Goal: Task Accomplishment & Management: Use online tool/utility

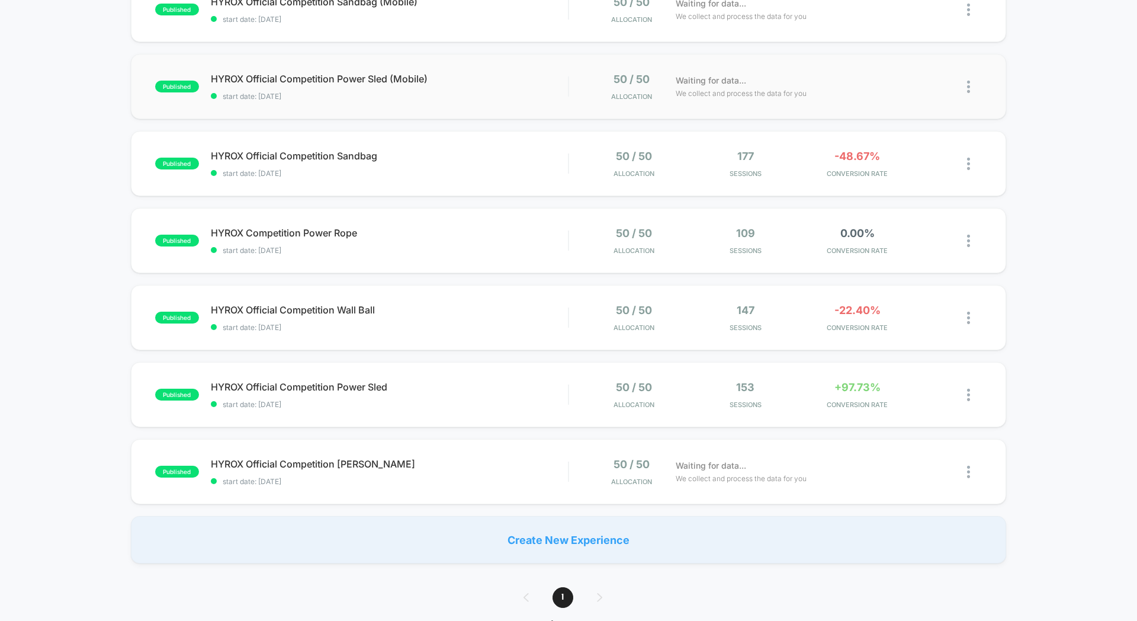
scroll to position [388, 0]
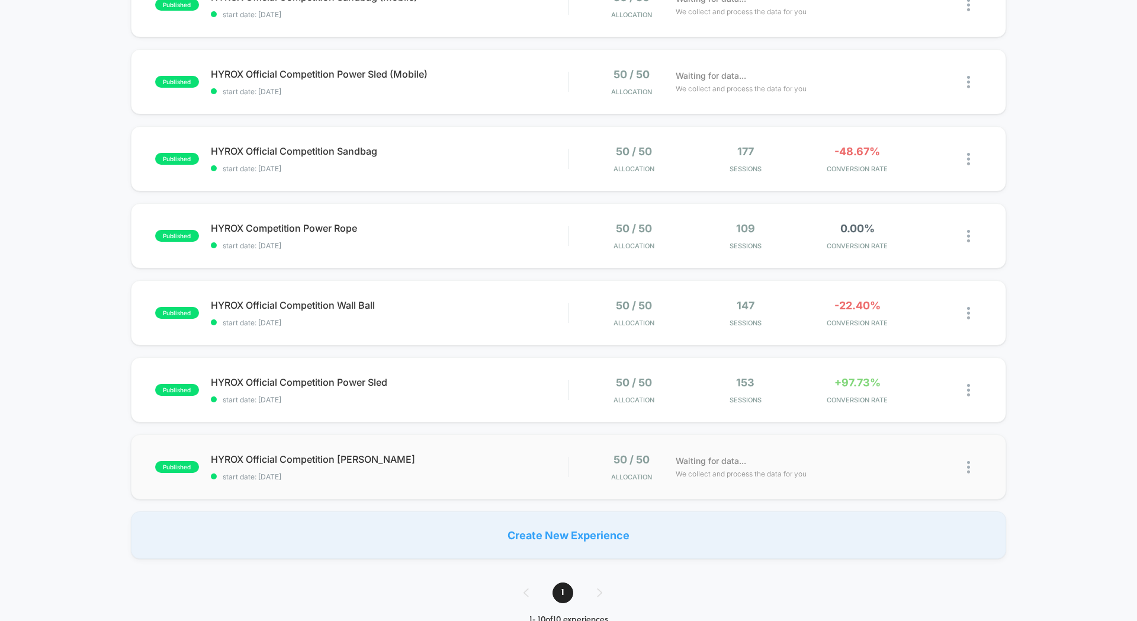
click at [479, 450] on div "published HYROX Official Competition [PERSON_NAME] start date: [DATE] 50 / 50 A…" at bounding box center [568, 466] width 875 height 65
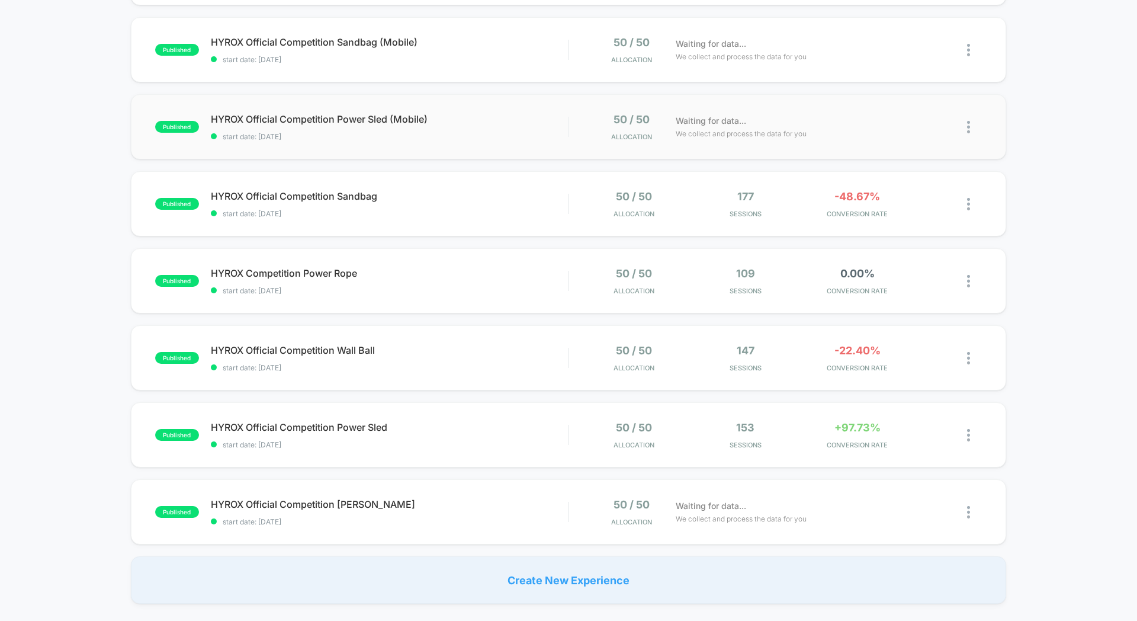
scroll to position [365, 0]
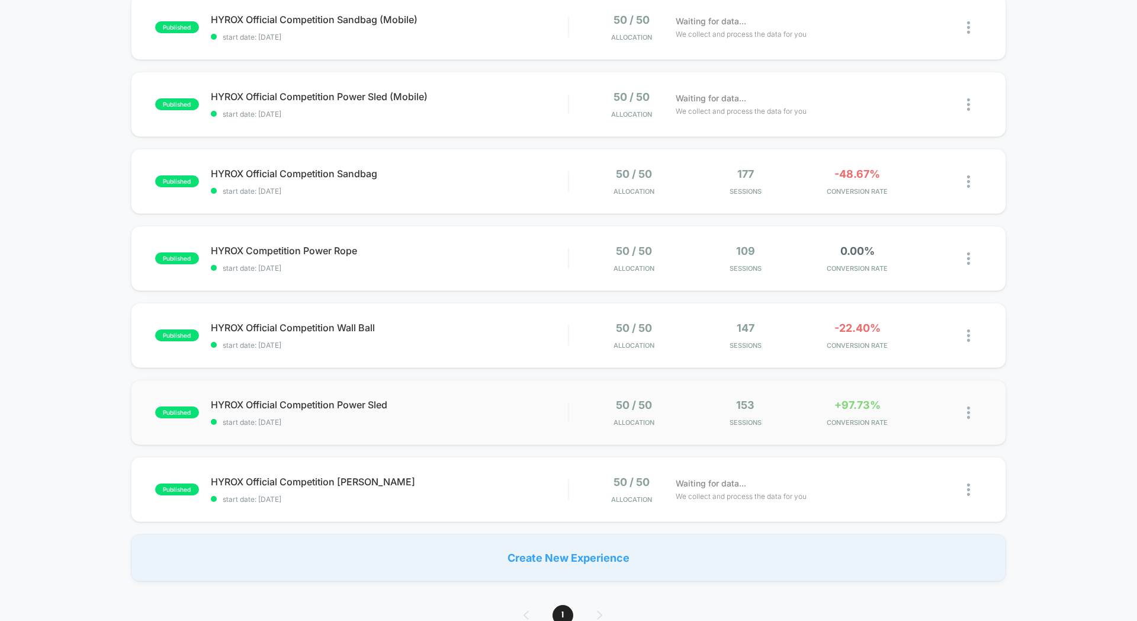
click at [460, 396] on div "published HYROX Official Competition Power Sled start date: [DATE] 50 / 50 Allo…" at bounding box center [568, 412] width 875 height 65
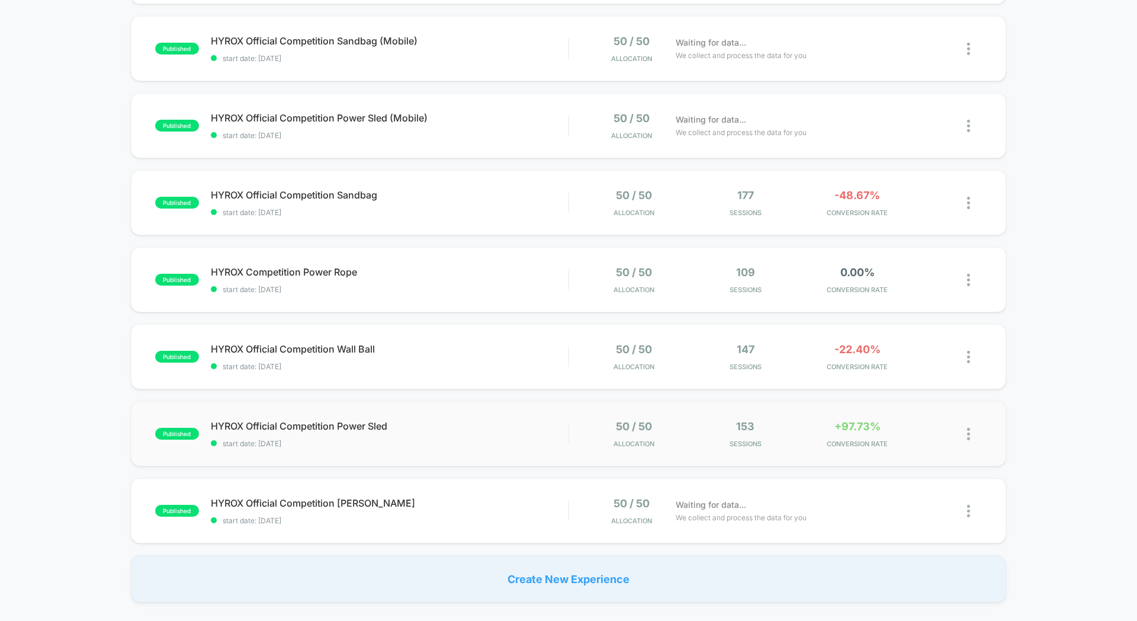
scroll to position [396, 0]
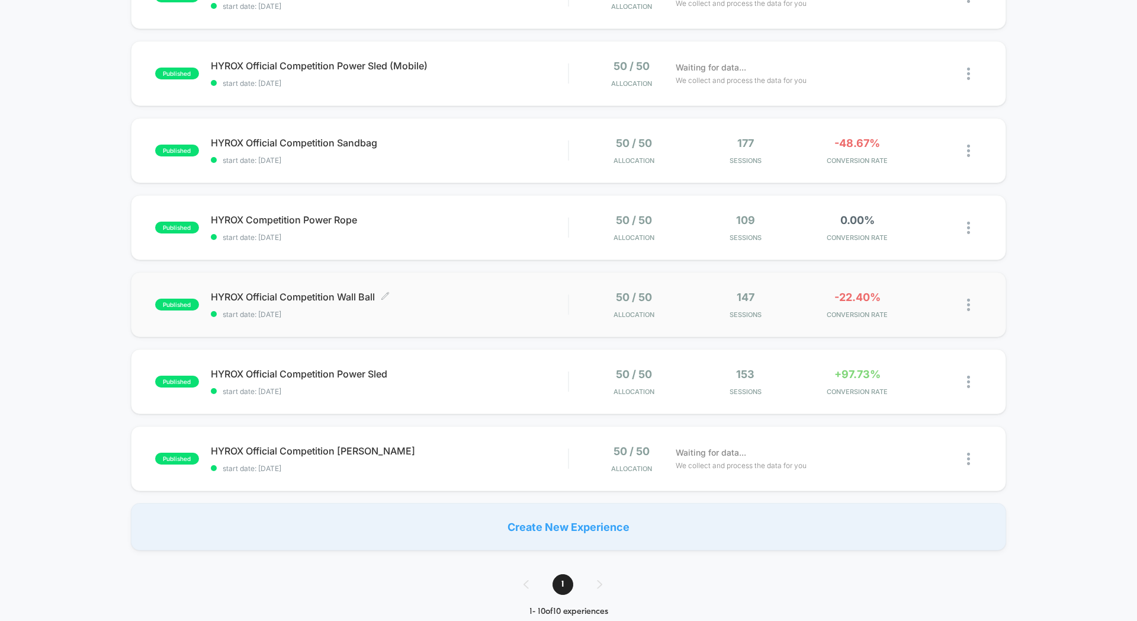
click at [502, 310] on span "start date: [DATE]" at bounding box center [389, 314] width 357 height 9
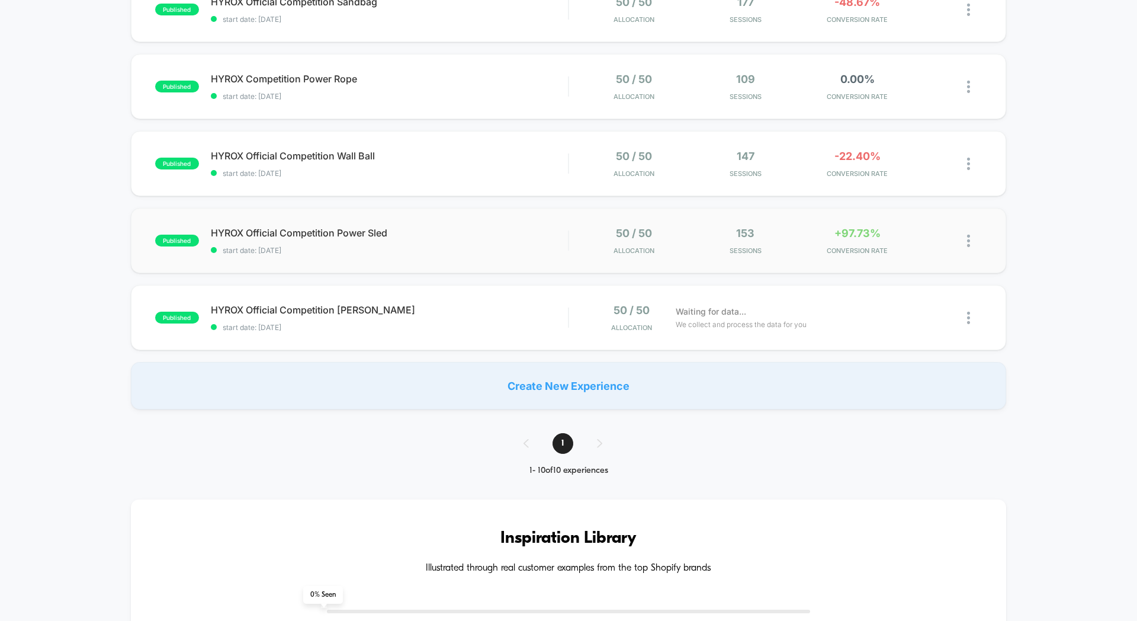
scroll to position [202, 0]
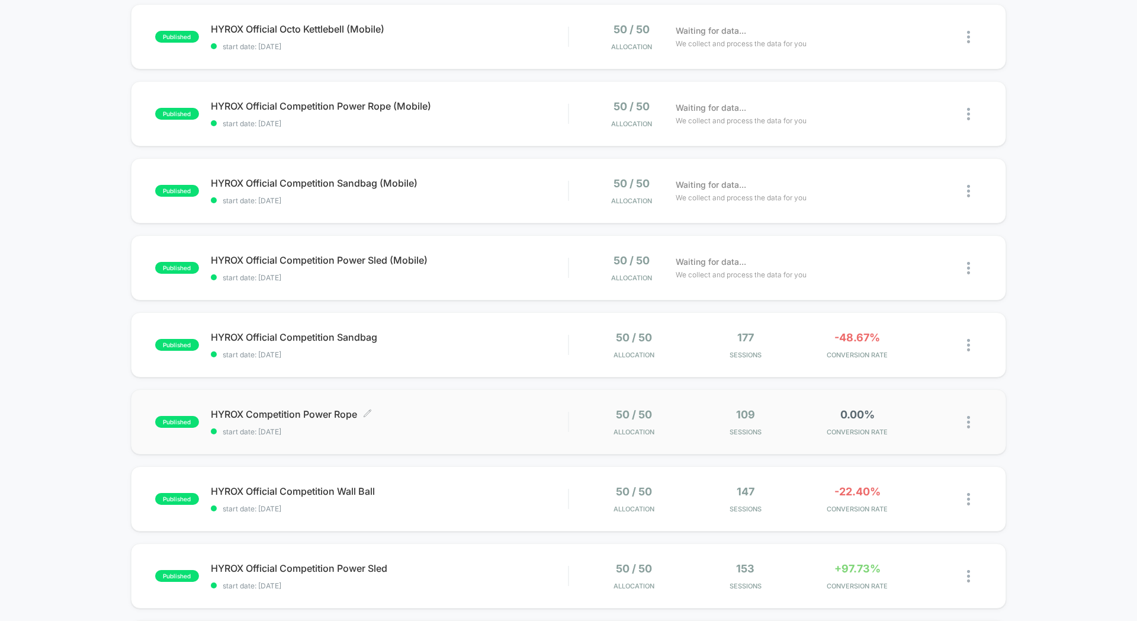
click at [520, 409] on span "HYROX Competition Power Rope Click to edit experience details" at bounding box center [389, 414] width 357 height 12
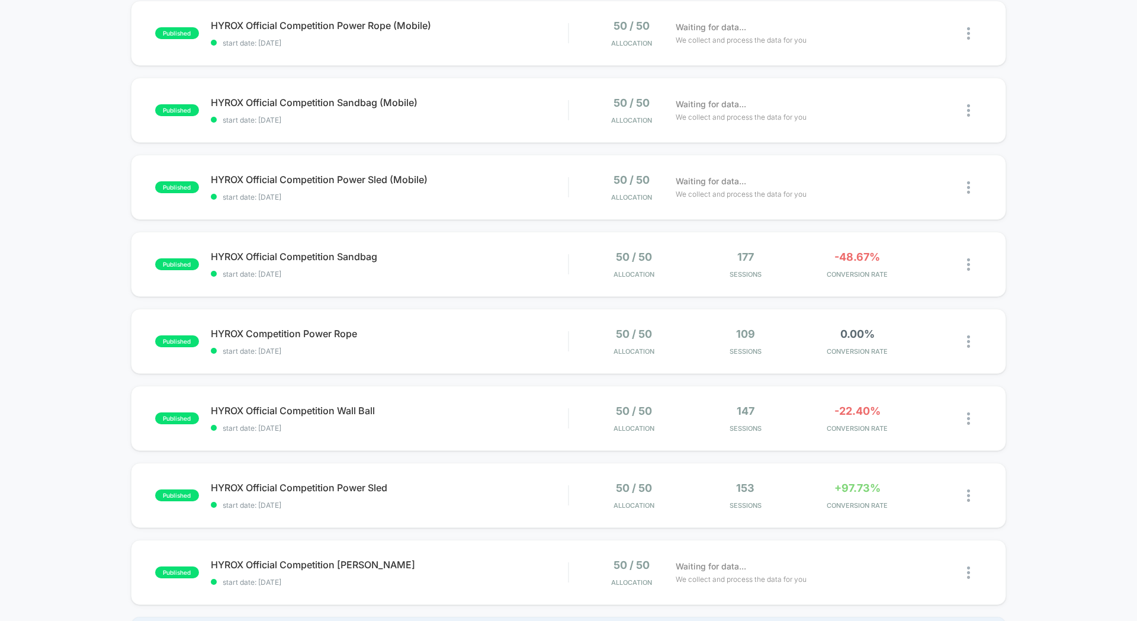
scroll to position [293, 0]
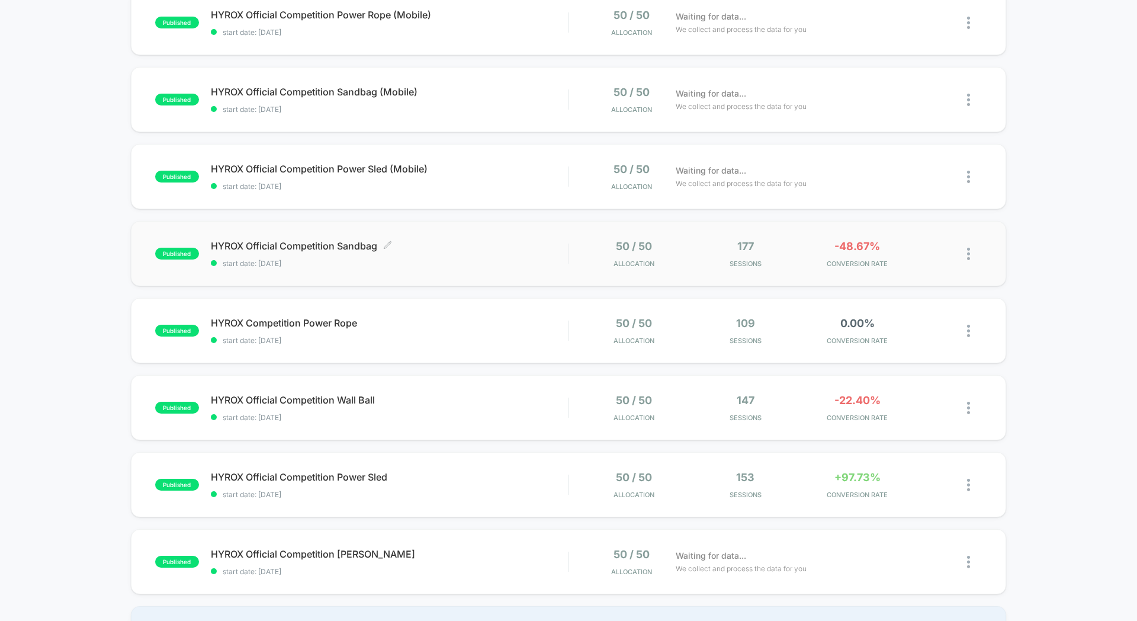
click at [506, 240] on span "HYROX Official Competition Sandbag Click to edit experience details" at bounding box center [389, 246] width 357 height 12
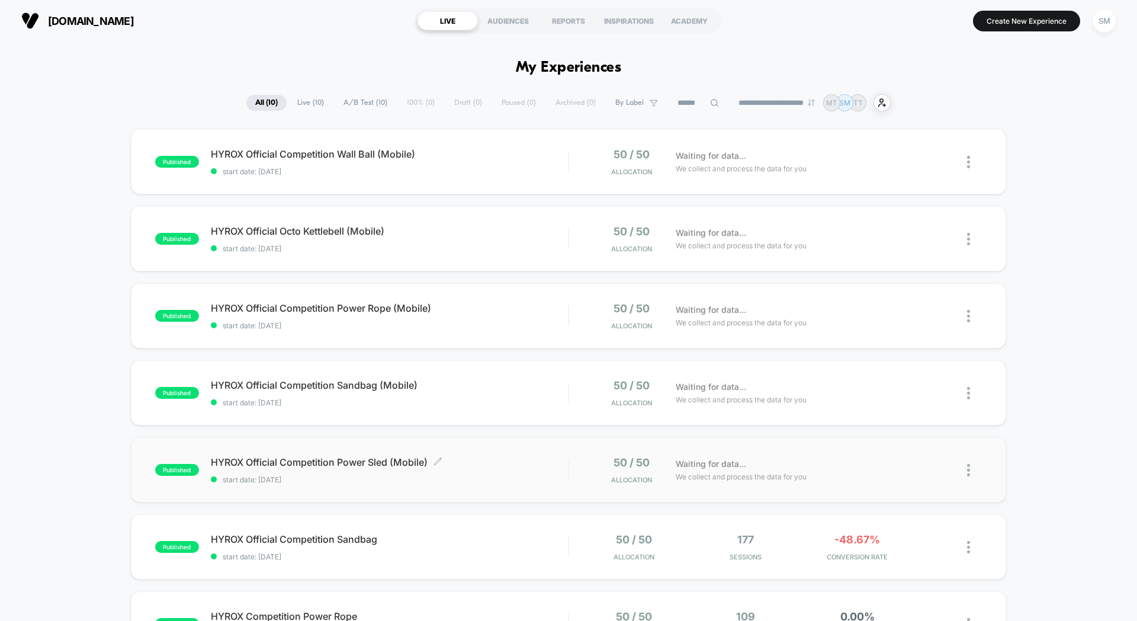
click at [525, 459] on span "HYROX Official Competition Power Sled (Mobile) Click to edit experience details" at bounding box center [389, 462] width 357 height 12
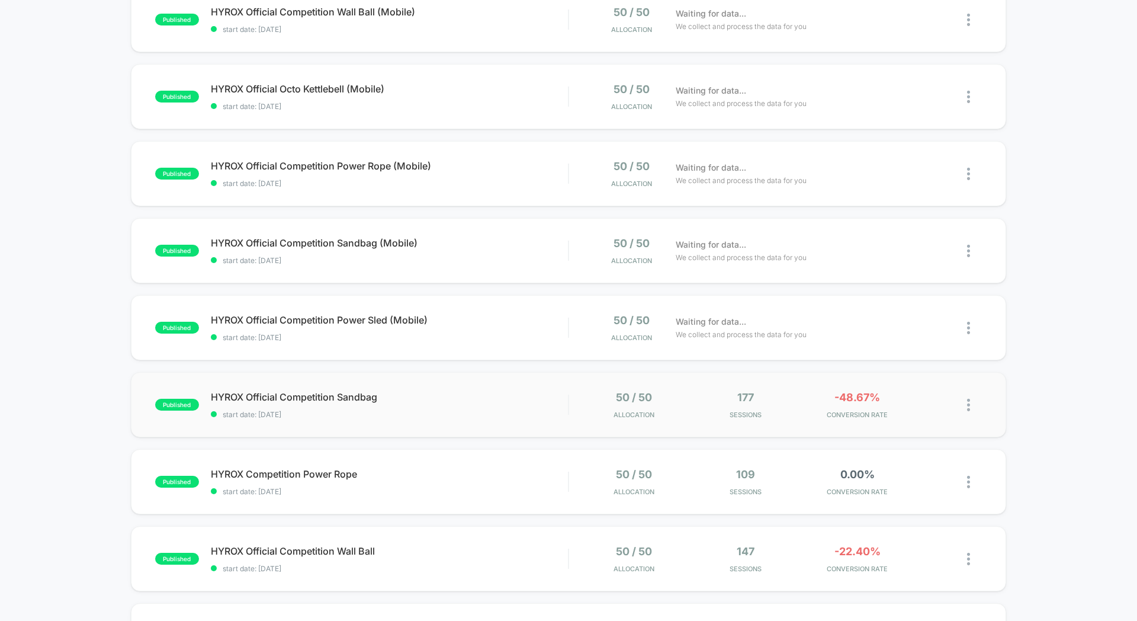
scroll to position [140, 0]
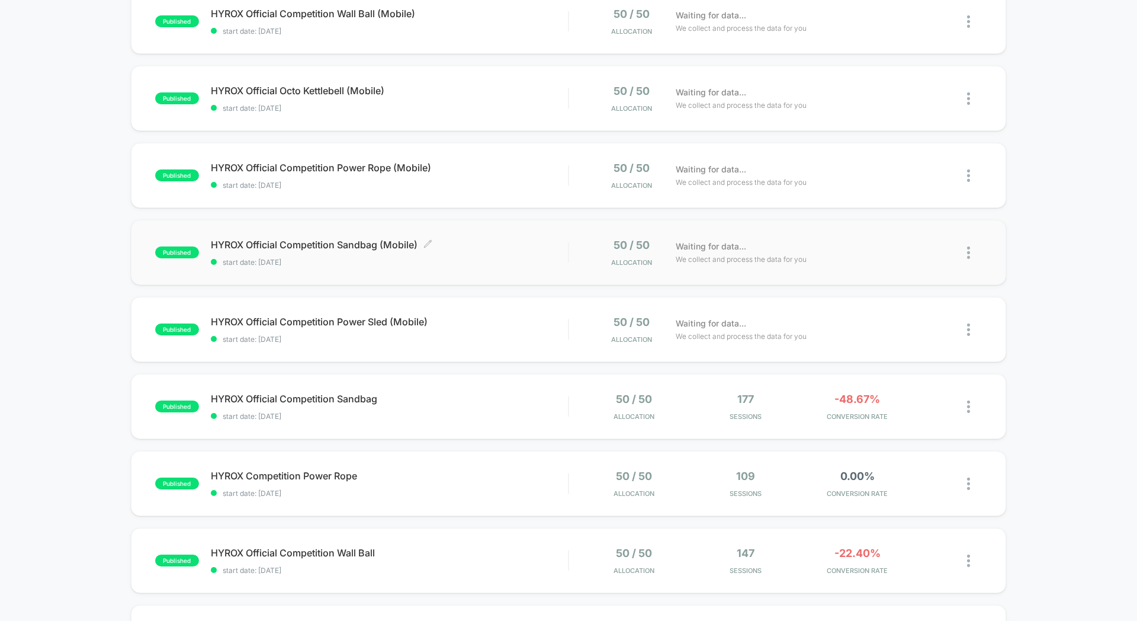
click at [529, 266] on span "start date: [DATE]" at bounding box center [389, 262] width 357 height 9
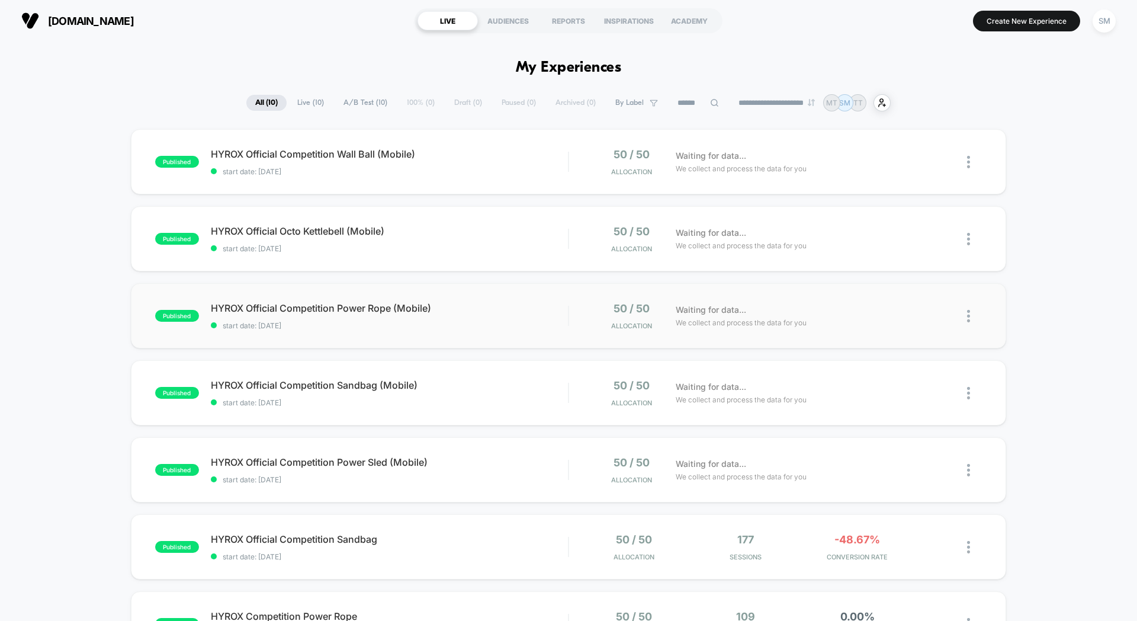
click at [521, 297] on div "published HYROX Official Competition Power Rope (Mobile) start date: [DATE] 50 …" at bounding box center [568, 315] width 875 height 65
click at [519, 220] on div "published HYROX Official [PERSON_NAME] (Mobile) start date: [DATE] 50 / 50 Allo…" at bounding box center [568, 238] width 875 height 65
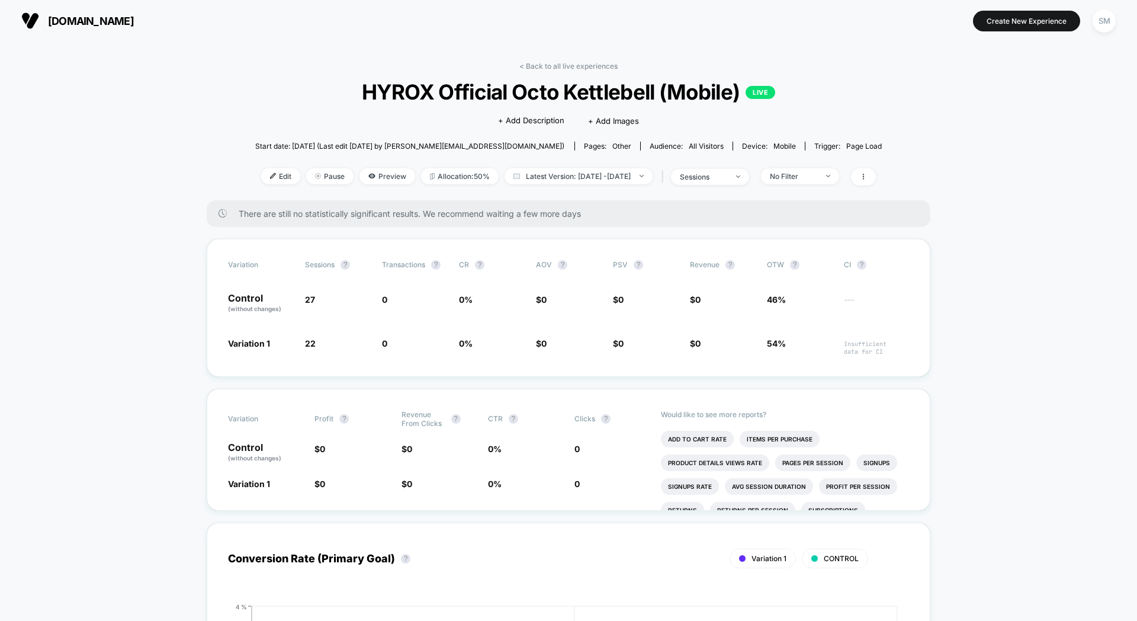
scroll to position [12, 0]
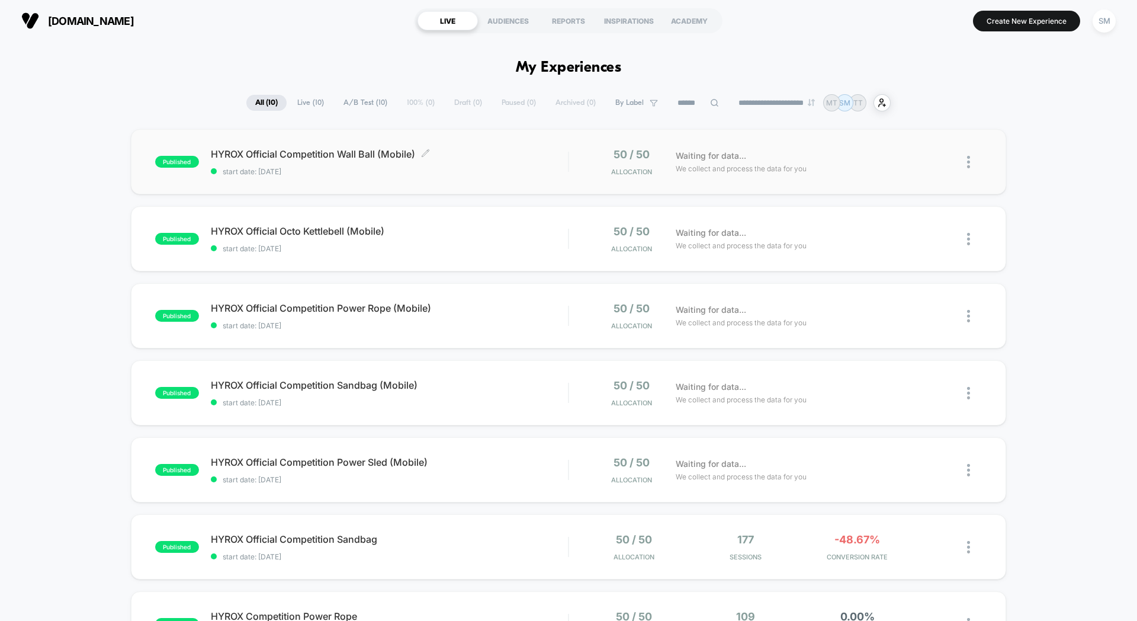
click at [505, 157] on span "HYROX Official Competition Wall Ball (Mobile) Click to edit experience details" at bounding box center [389, 154] width 357 height 12
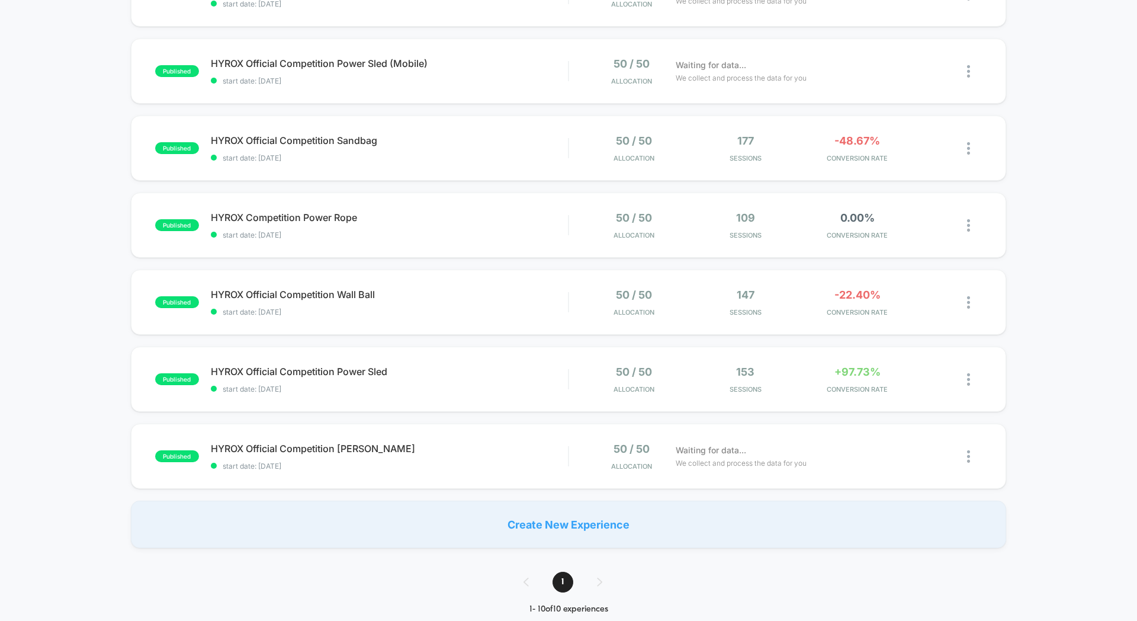
scroll to position [393, 0]
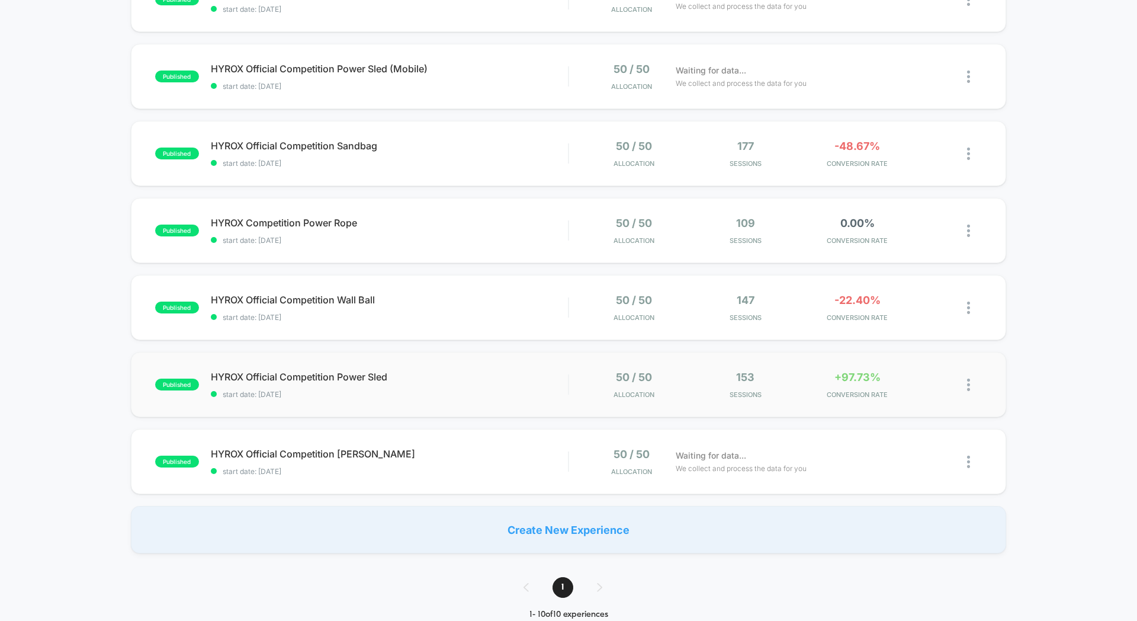
click at [496, 358] on div "published HYROX Official Competition Power Sled start date: [DATE] 50 / 50 Allo…" at bounding box center [568, 384] width 875 height 65
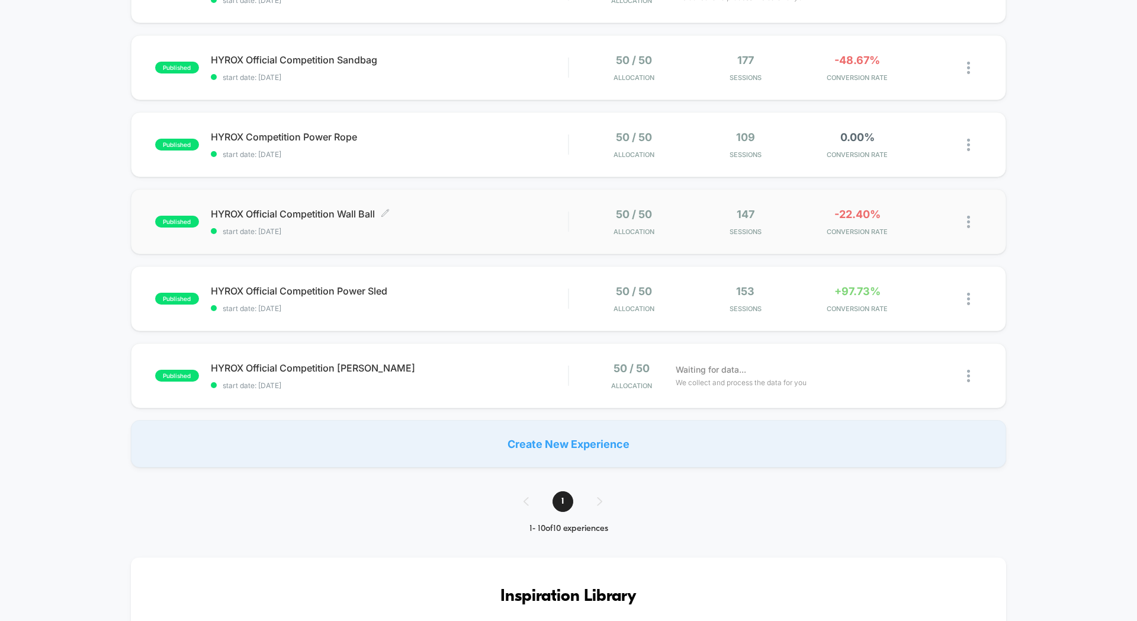
scroll to position [480, 0]
click at [454, 209] on span "HYROX Official Competition Wall Ball Click to edit experience details" at bounding box center [389, 213] width 357 height 12
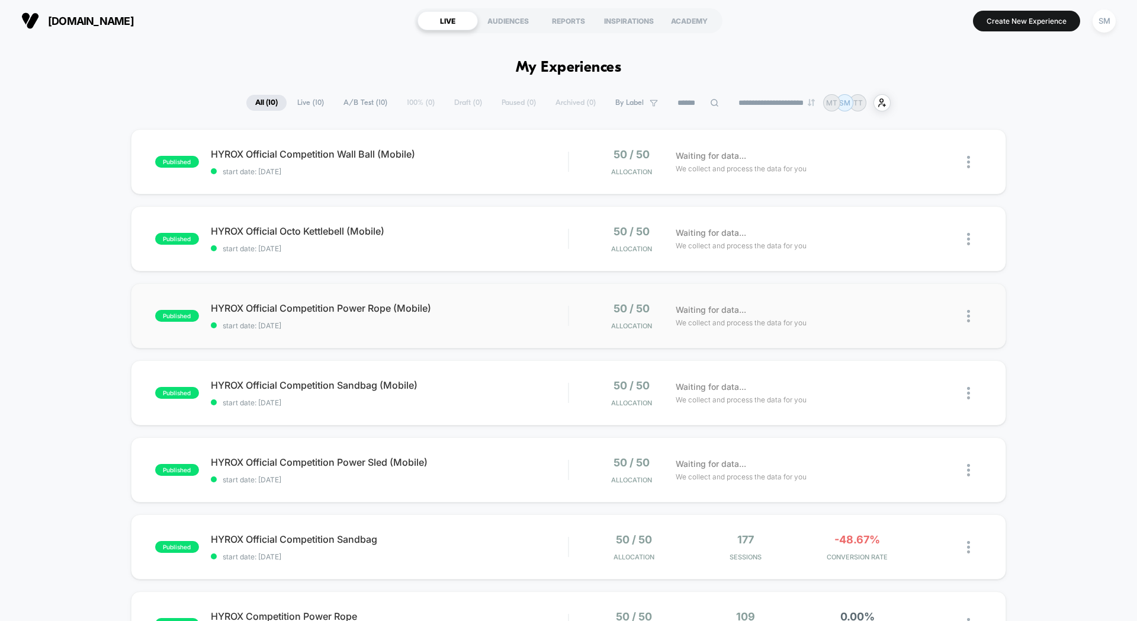
click at [484, 294] on div "published HYROX Official Competition Power Rope (Mobile) start date: [DATE] 50 …" at bounding box center [568, 315] width 875 height 65
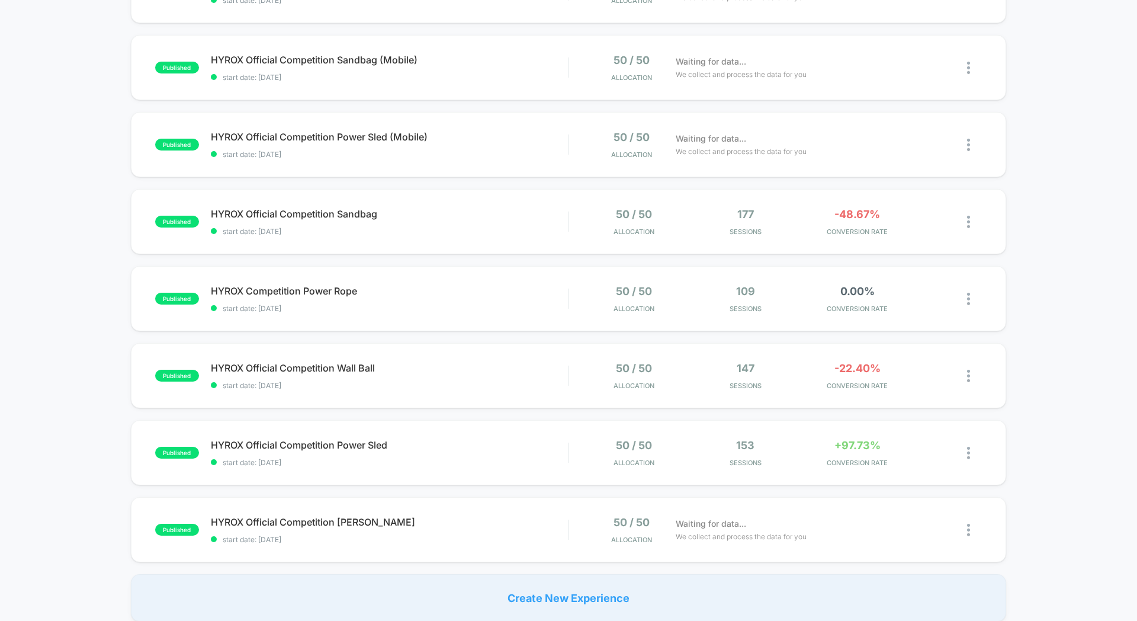
scroll to position [334, 0]
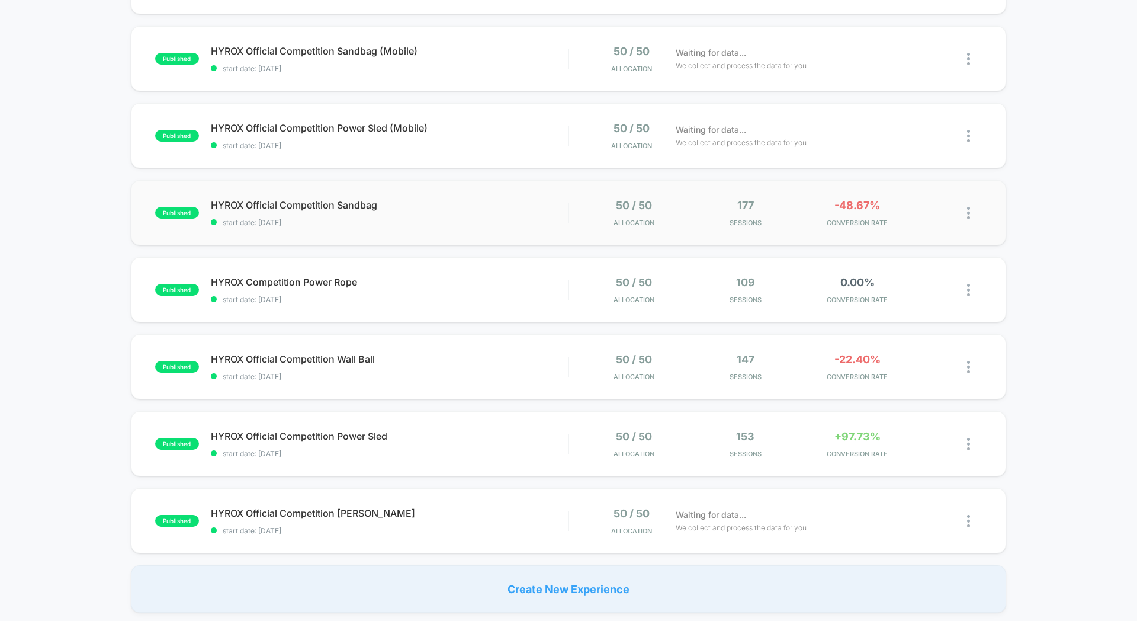
click at [524, 197] on div "published HYROX Official Competition Sandbag start date: [DATE] 50 / 50 Allocat…" at bounding box center [568, 212] width 875 height 65
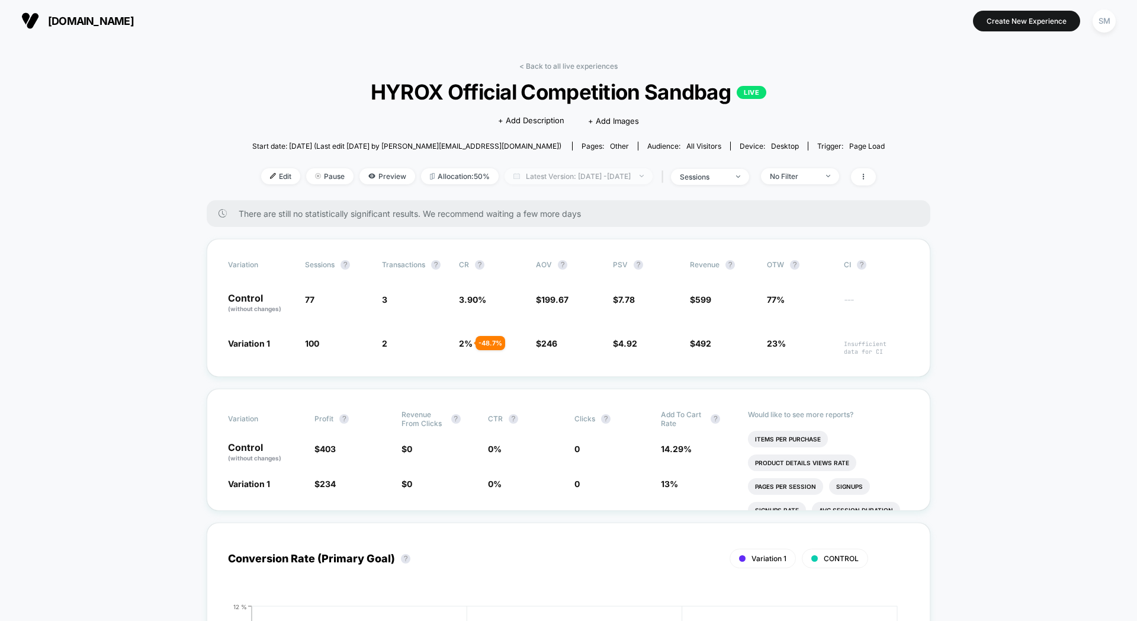
click at [573, 179] on span "Latest Version: [DATE] - [DATE]" at bounding box center [579, 176] width 148 height 16
select select "*"
select select "****"
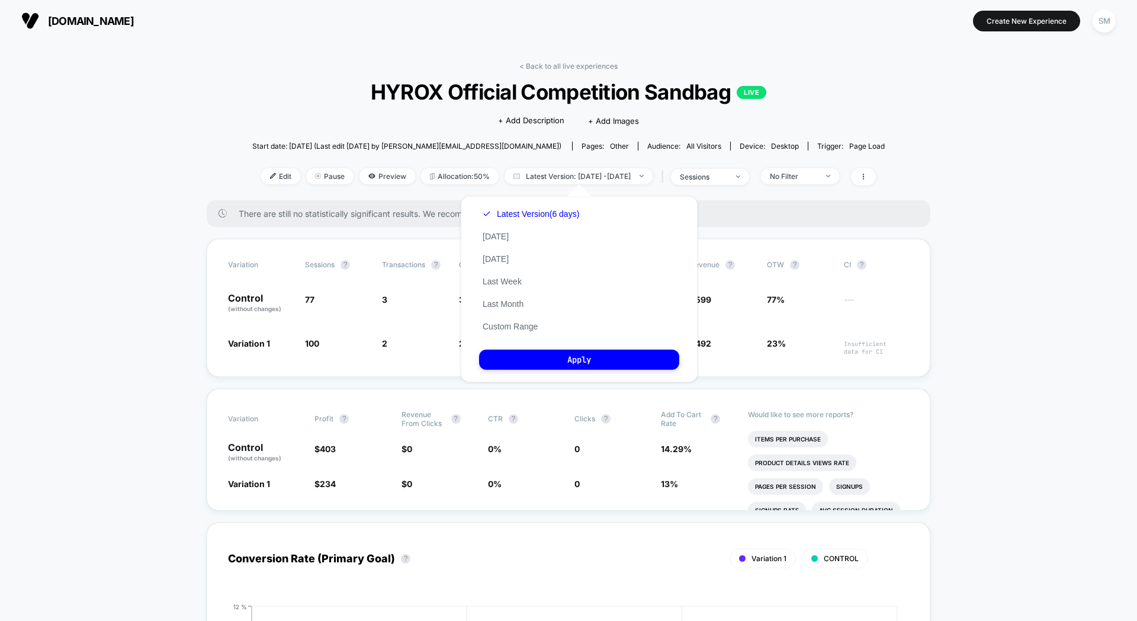
click at [512, 320] on div "Latest Version (6 days) [DATE] [DATE] Last Week Last Month Custom Range" at bounding box center [531, 270] width 104 height 135
click at [514, 326] on button "Custom Range" at bounding box center [510, 326] width 62 height 11
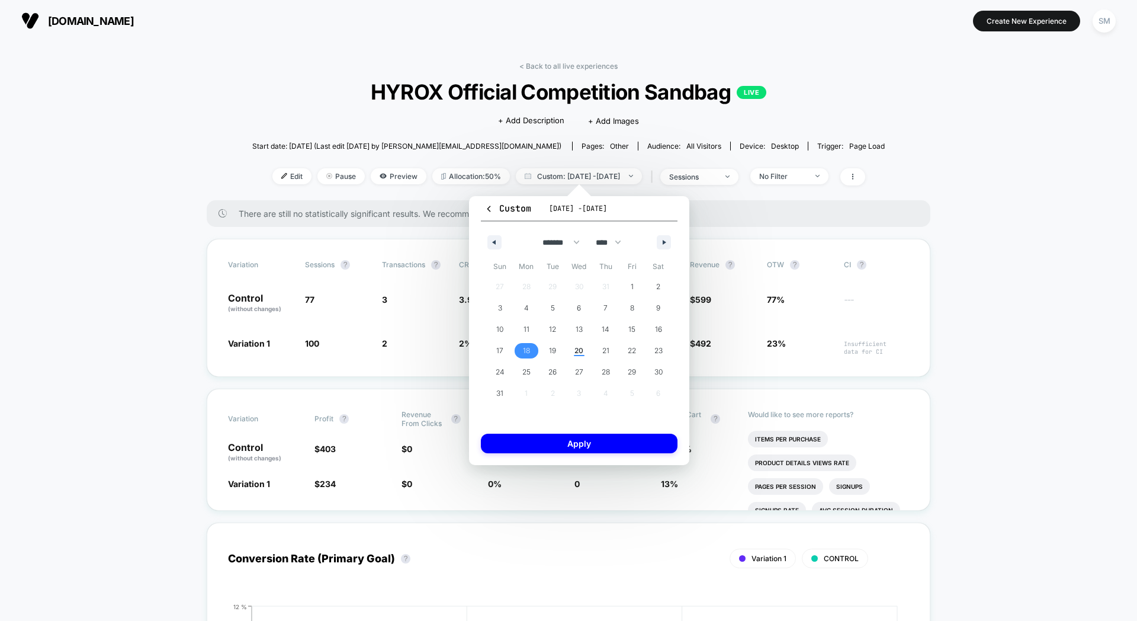
drag, startPoint x: 516, startPoint y: 357, endPoint x: 540, endPoint y: 355, distance: 23.8
click at [516, 357] on span "18" at bounding box center [527, 350] width 27 height 15
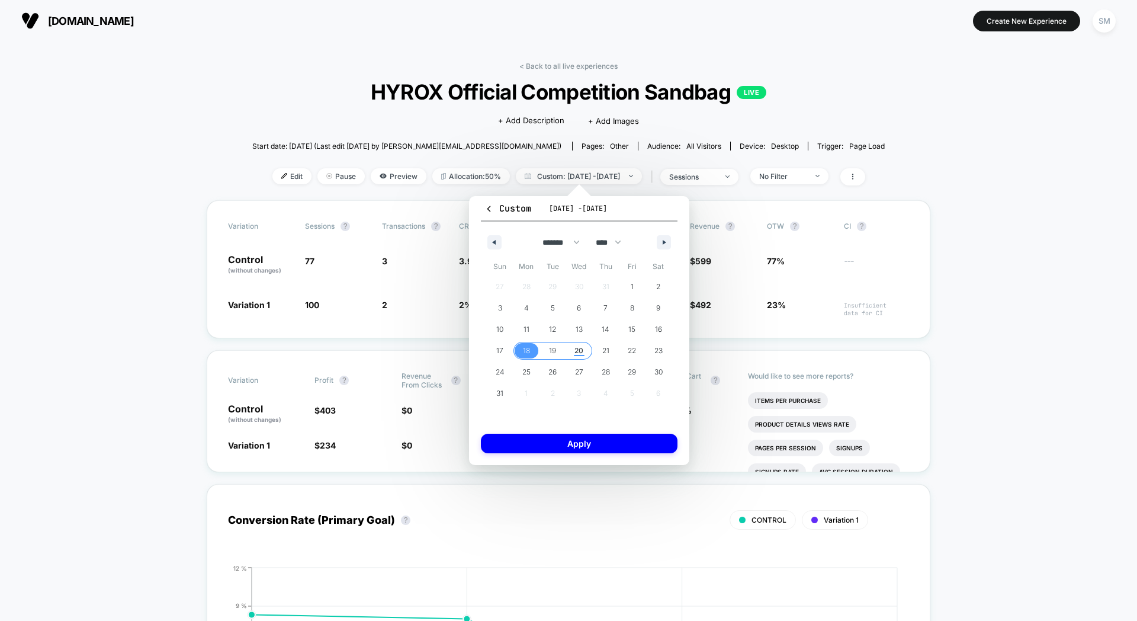
click at [584, 354] on span "20" at bounding box center [579, 350] width 27 height 15
click at [624, 438] on button "Apply" at bounding box center [579, 444] width 197 height 20
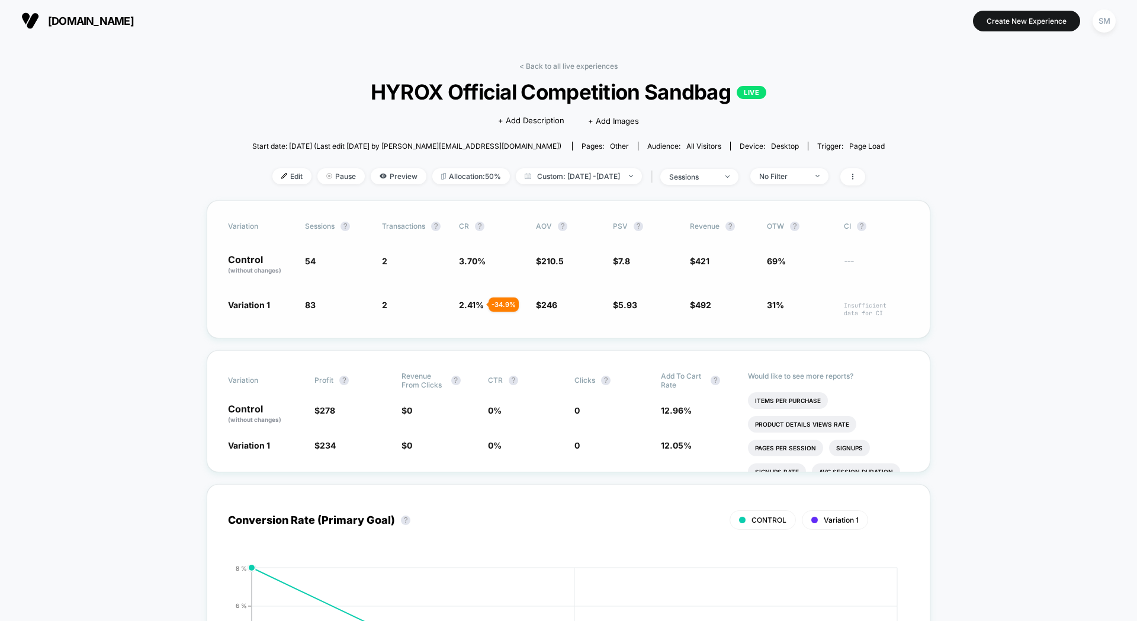
click at [280, 243] on div "Variation Sessions ? Transactions ? CR ? AOV ? PSV ? Revenue ? OTW ? CI ? Contr…" at bounding box center [569, 269] width 724 height 138
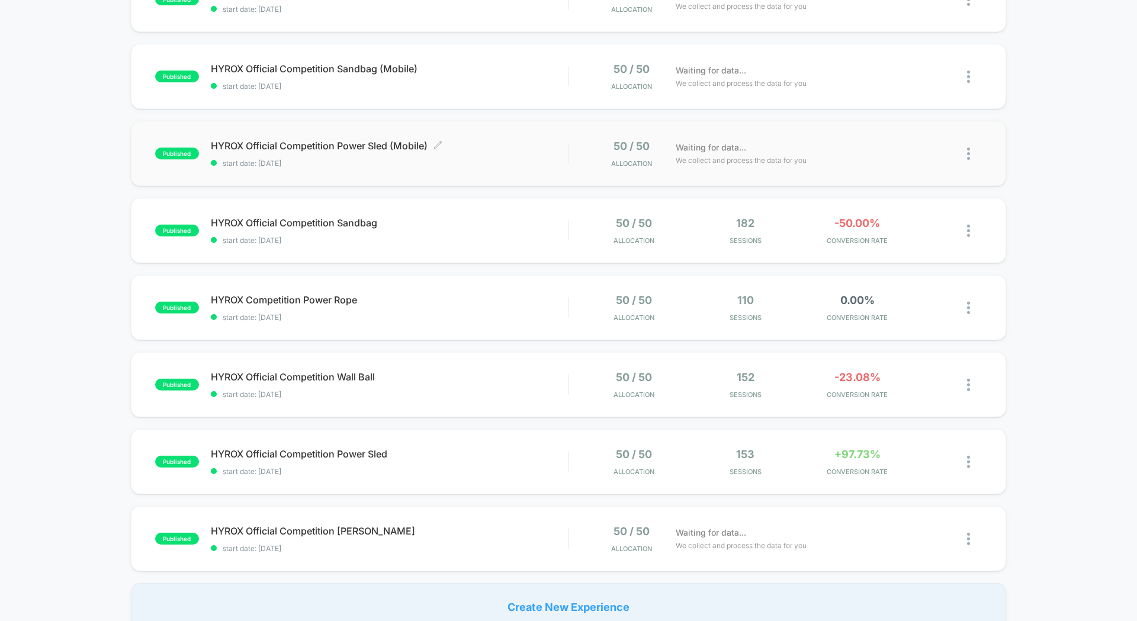
scroll to position [322, 0]
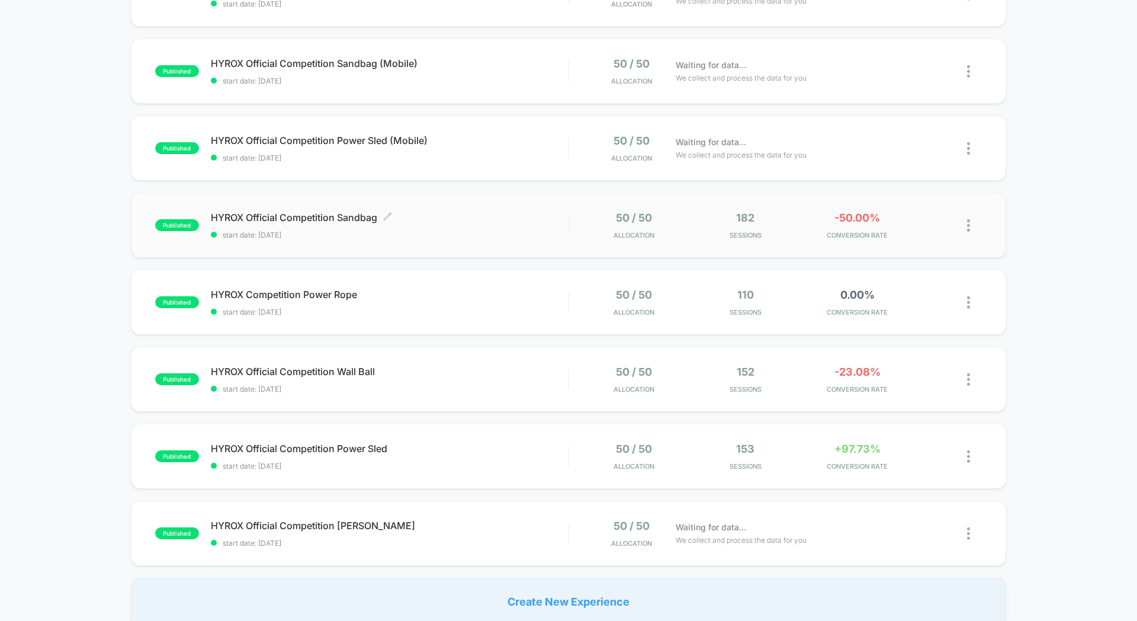
click at [518, 218] on span "HYROX Official Competition Sandbag Click to edit experience details" at bounding box center [389, 217] width 357 height 12
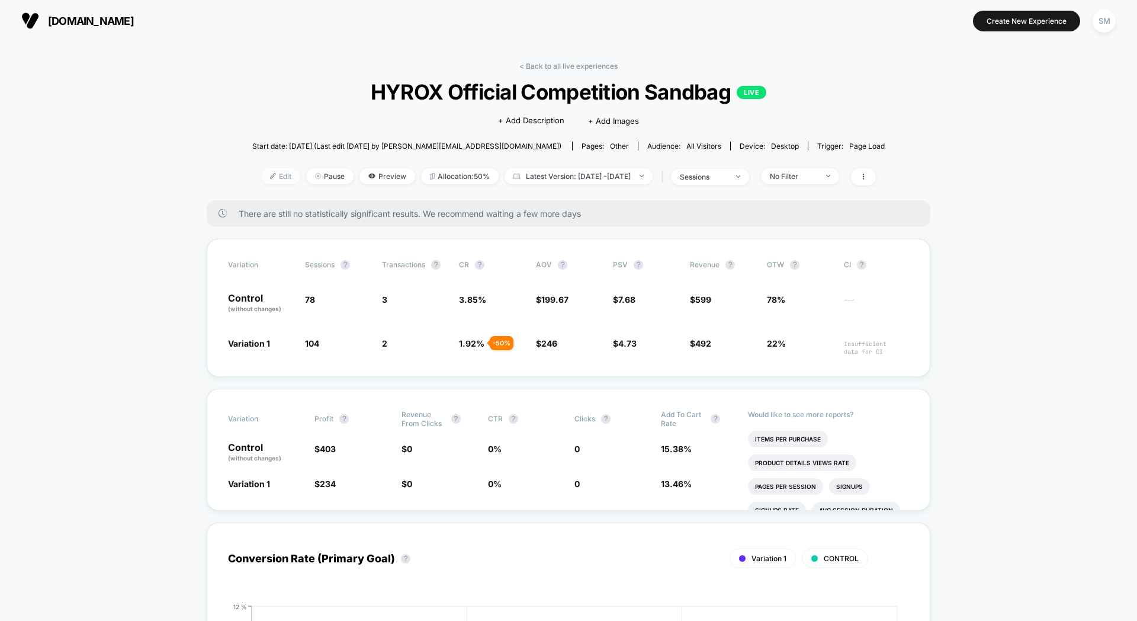
click at [270, 174] on img at bounding box center [273, 176] width 6 height 6
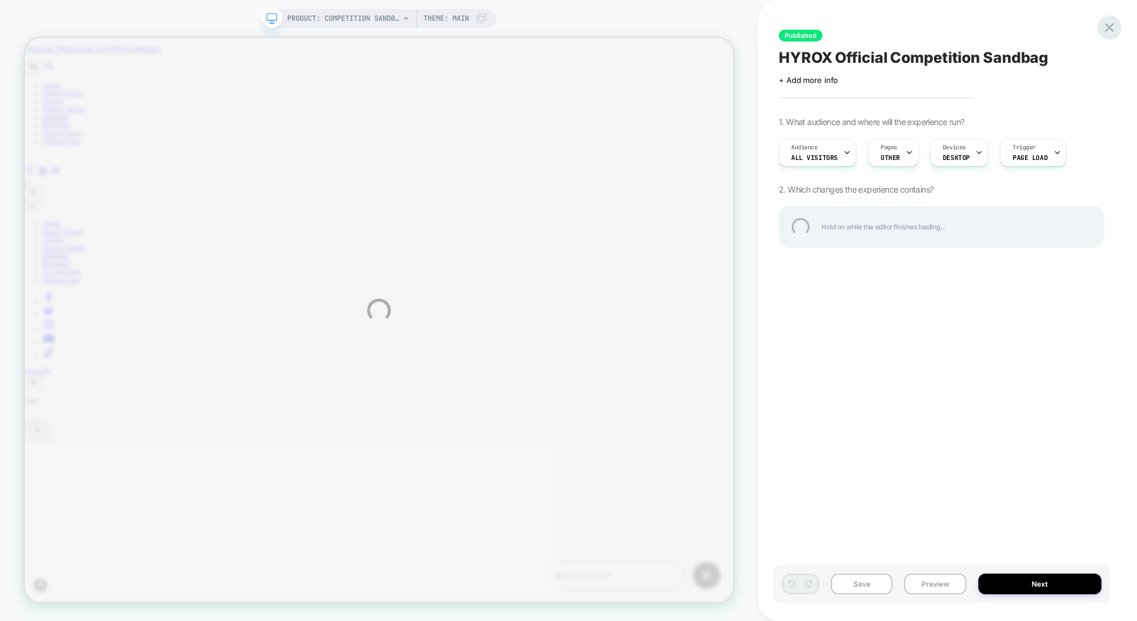
click at [1105, 33] on div at bounding box center [1109, 27] width 24 height 24
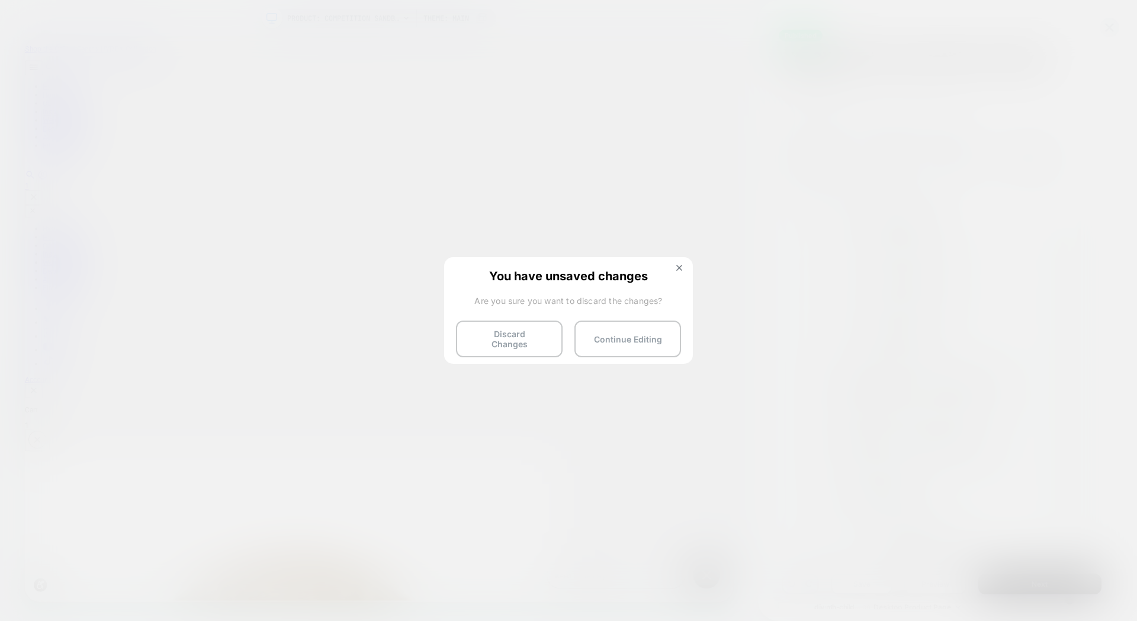
scroll to position [0, 1]
click at [522, 327] on button "Discard Changes" at bounding box center [509, 338] width 107 height 37
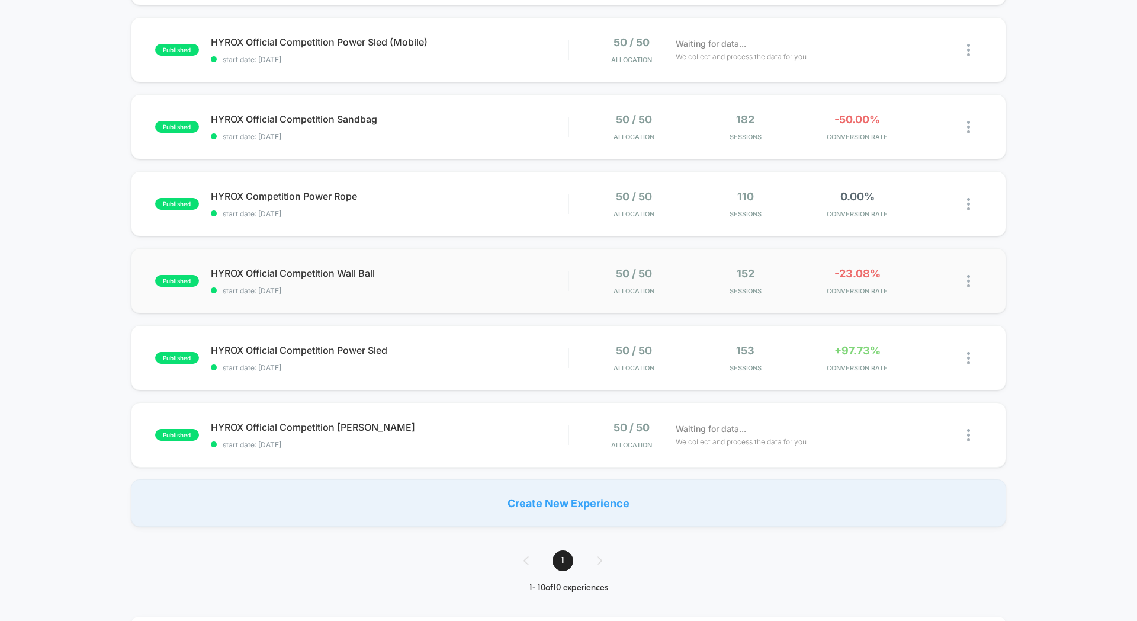
scroll to position [422, 0]
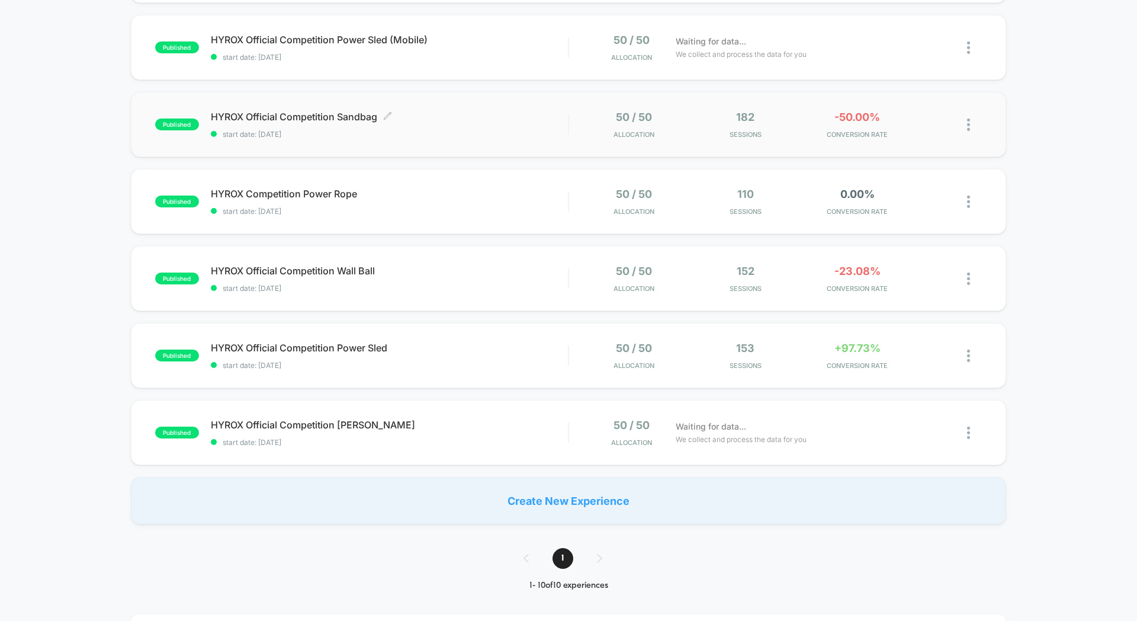
click at [490, 130] on span "start date: [DATE]" at bounding box center [389, 134] width 357 height 9
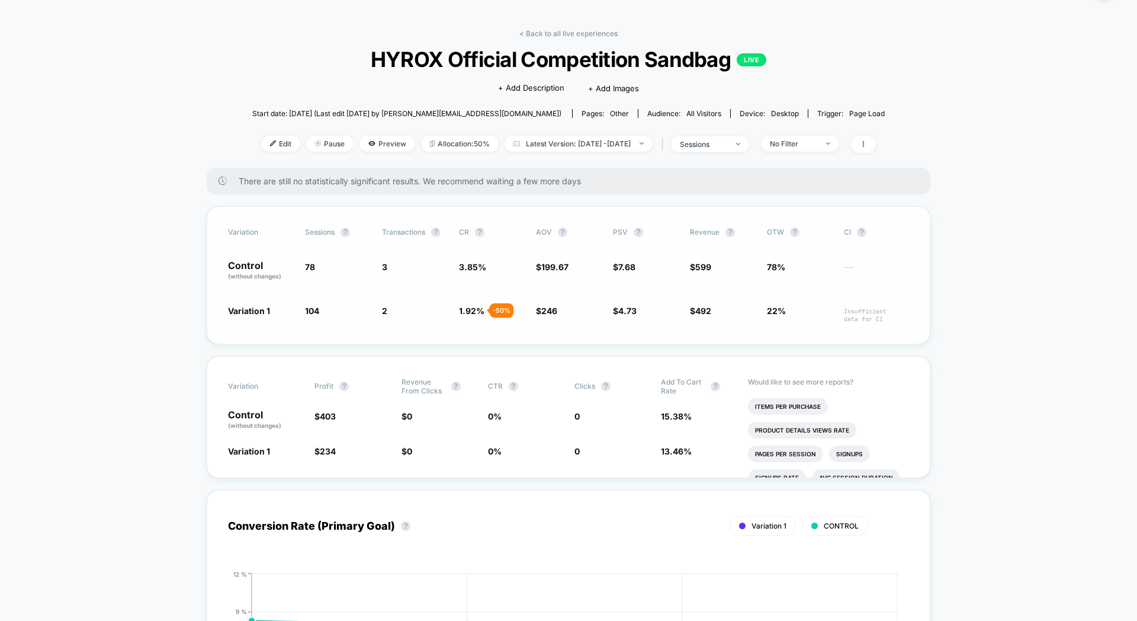
scroll to position [58, 0]
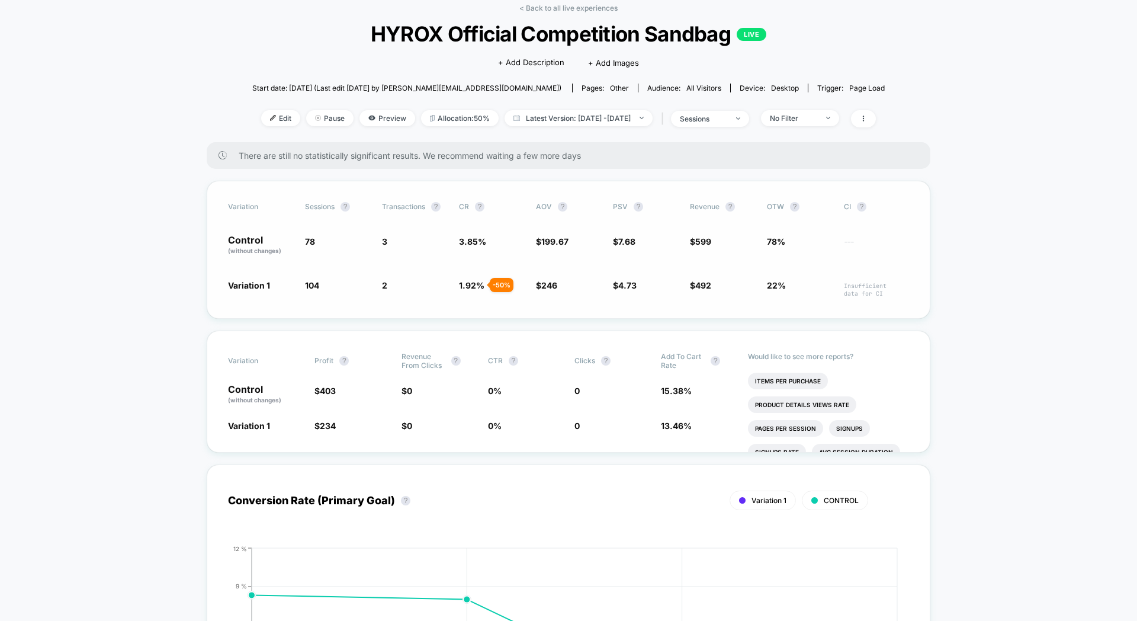
drag, startPoint x: 303, startPoint y: 239, endPoint x: 428, endPoint y: 283, distance: 132.2
click at [428, 283] on div "Variation Sessions ? Transactions ? CR ? AOV ? PSV ? Revenue ? OTW ? CI ? Contr…" at bounding box center [569, 250] width 724 height 138
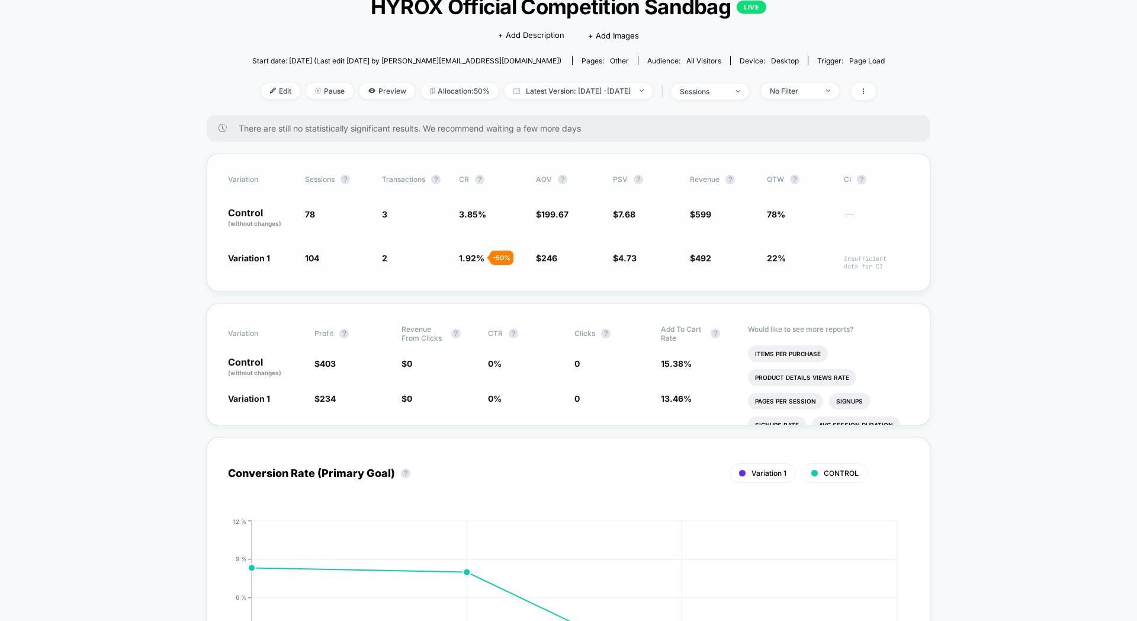
scroll to position [84, 0]
click at [361, 96] on span "Preview" at bounding box center [388, 92] width 56 height 16
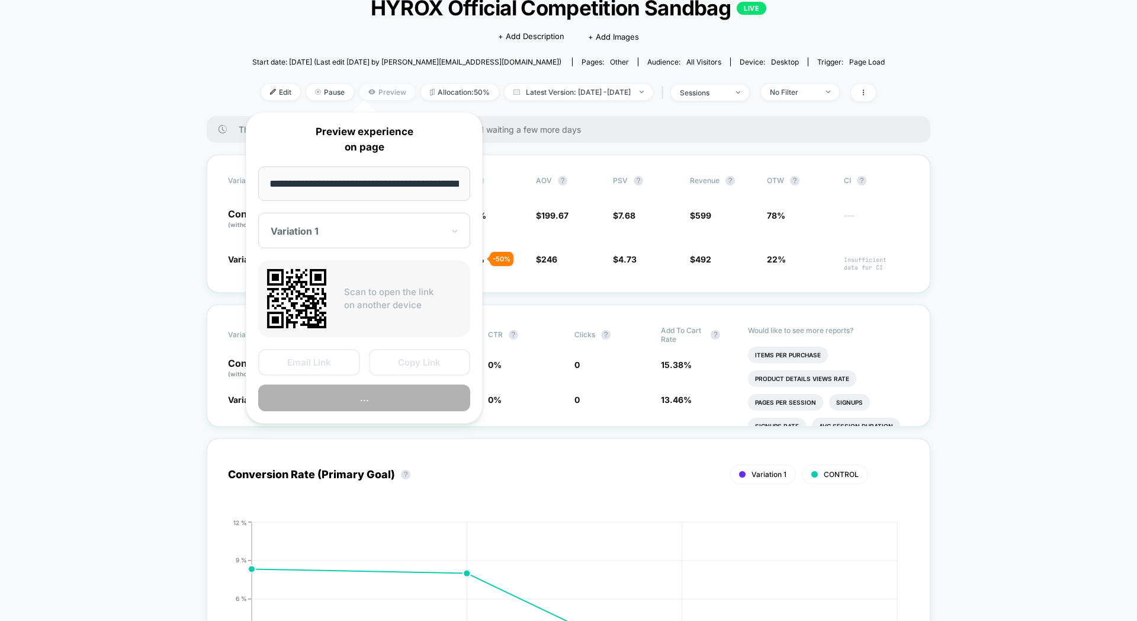
scroll to position [0, 126]
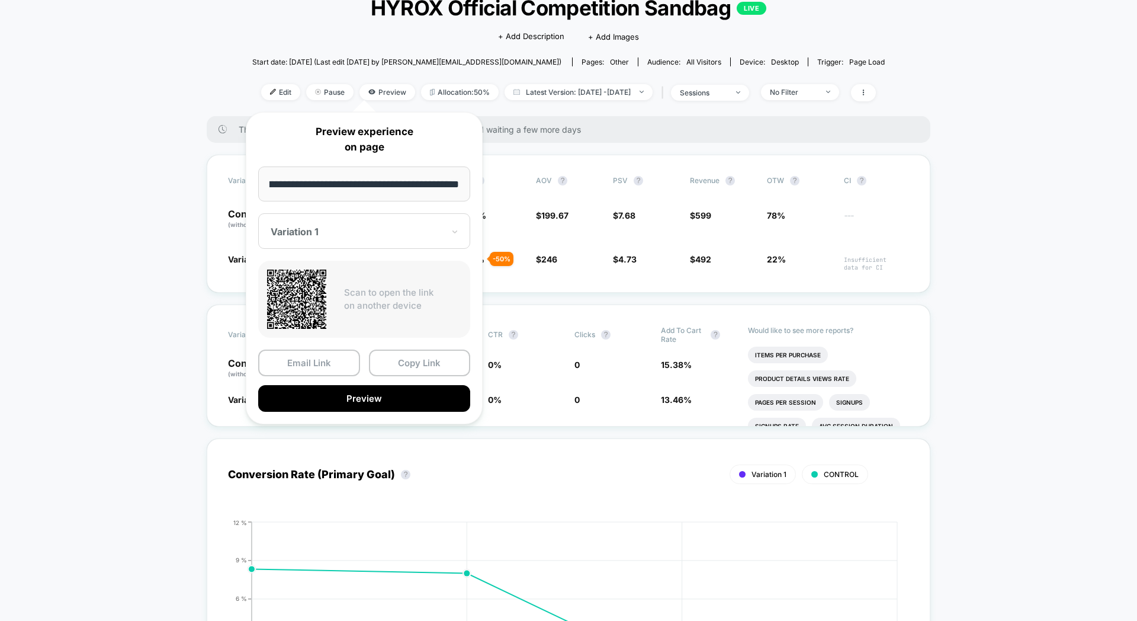
click at [383, 187] on input "**********" at bounding box center [364, 183] width 212 height 35
click at [414, 351] on button "Copy Link" at bounding box center [420, 362] width 102 height 27
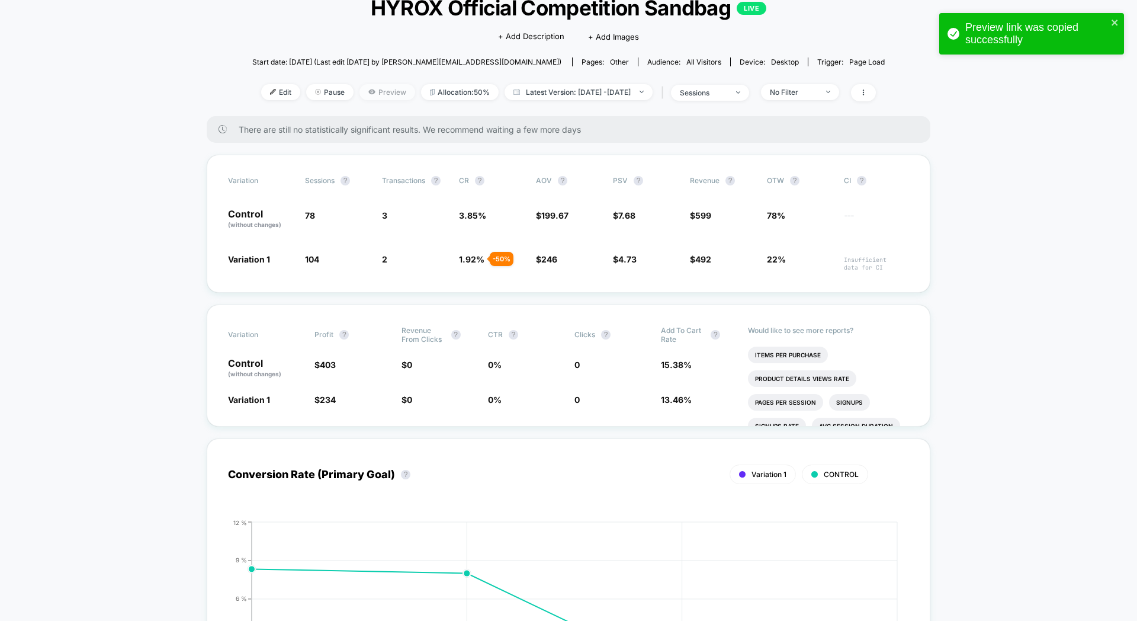
click at [368, 92] on icon at bounding box center [371, 91] width 7 height 7
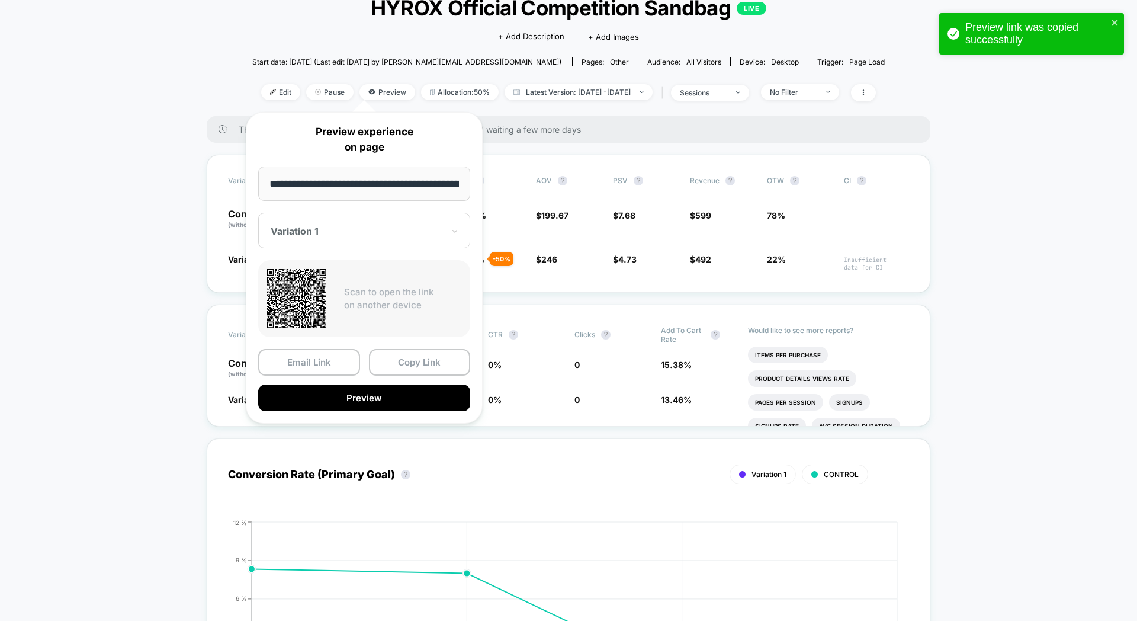
scroll to position [0, 126]
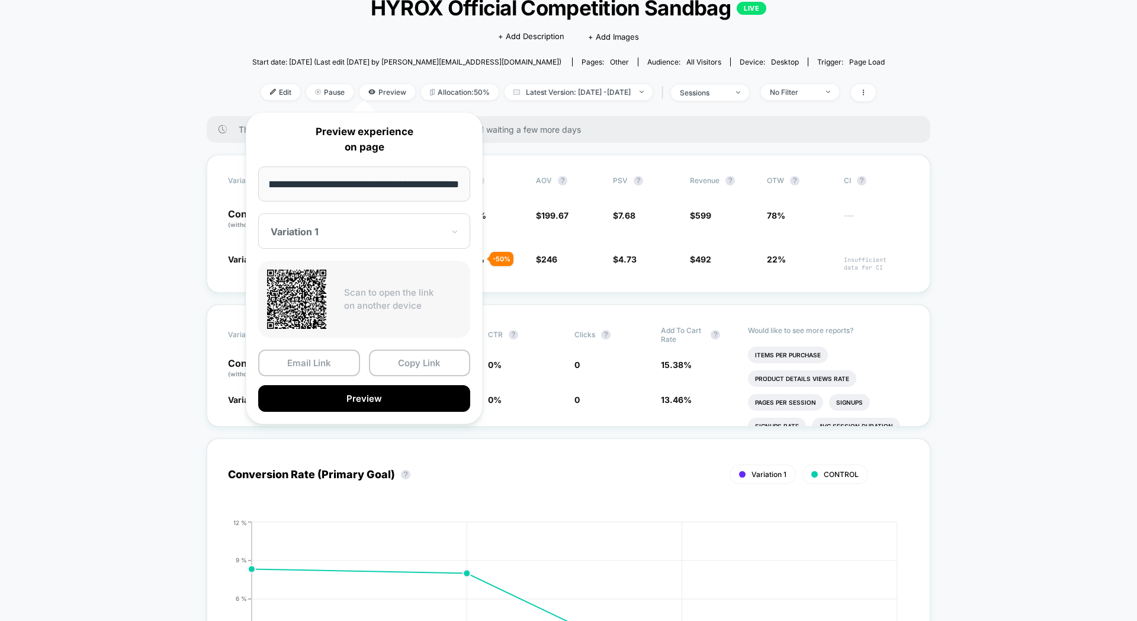
click at [419, 228] on div at bounding box center [357, 232] width 173 height 12
click at [368, 286] on div "CONTROL" at bounding box center [364, 293] width 200 height 21
click at [391, 185] on input "**********" at bounding box center [364, 183] width 212 height 35
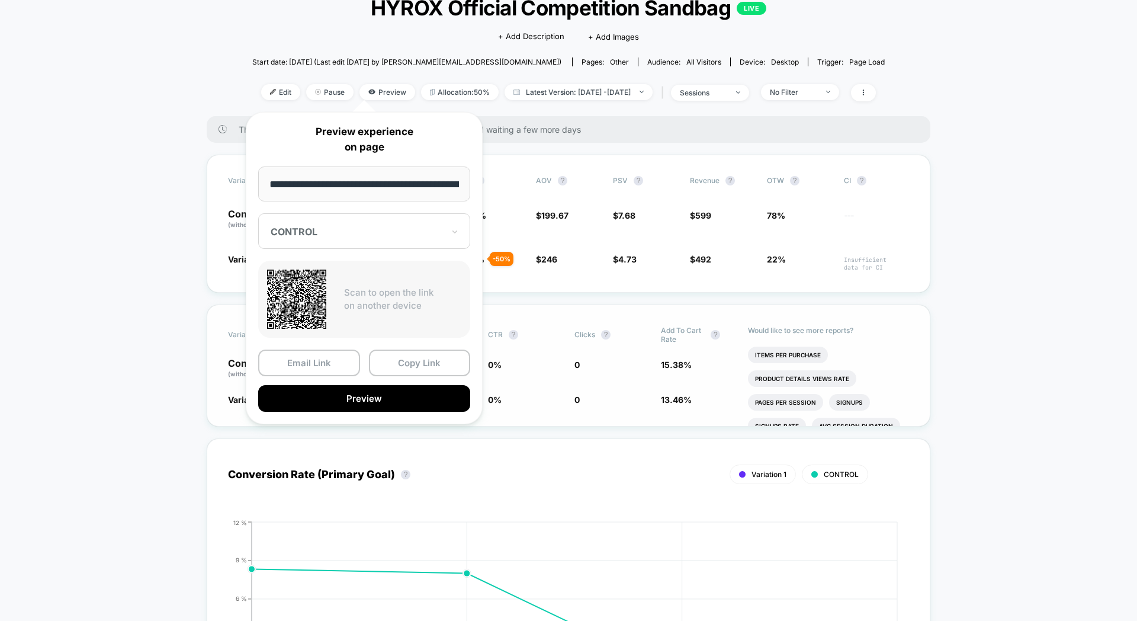
click at [409, 371] on button "Copy Link" at bounding box center [420, 362] width 102 height 27
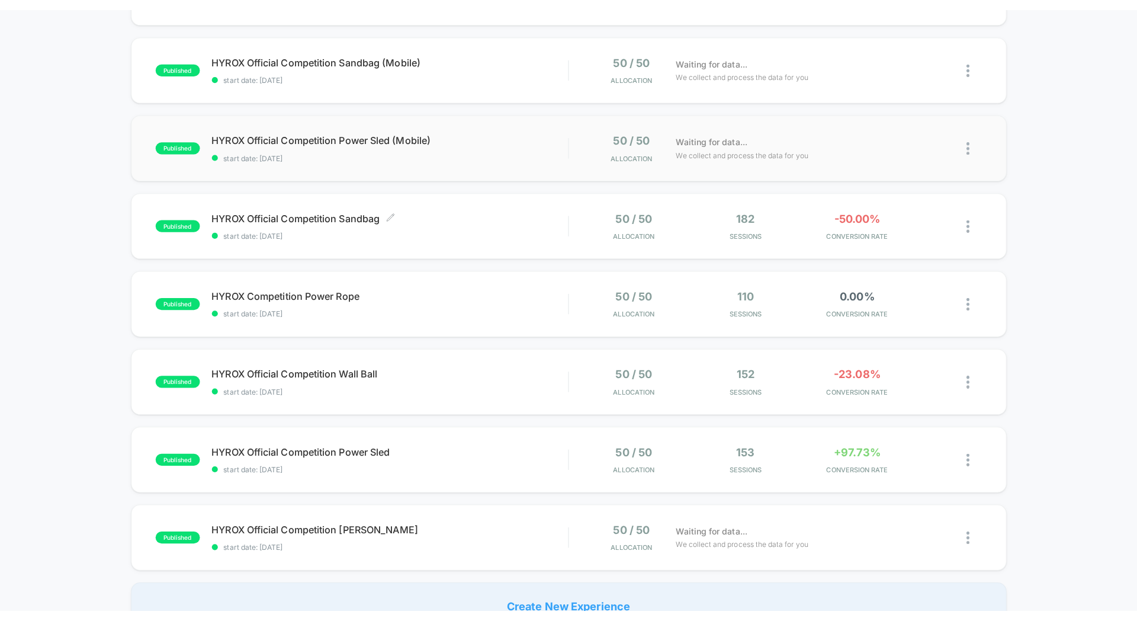
scroll to position [323, 0]
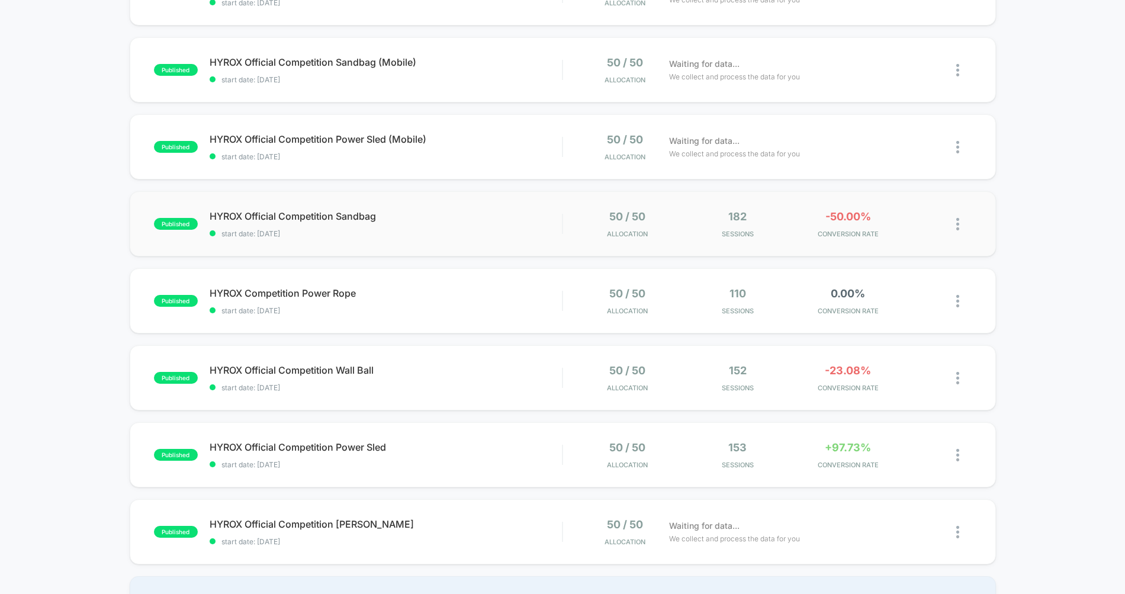
click at [367, 203] on div "published HYROX Official Competition Sandbag start date: 8/15/2025 50 / 50 Allo…" at bounding box center [563, 223] width 867 height 65
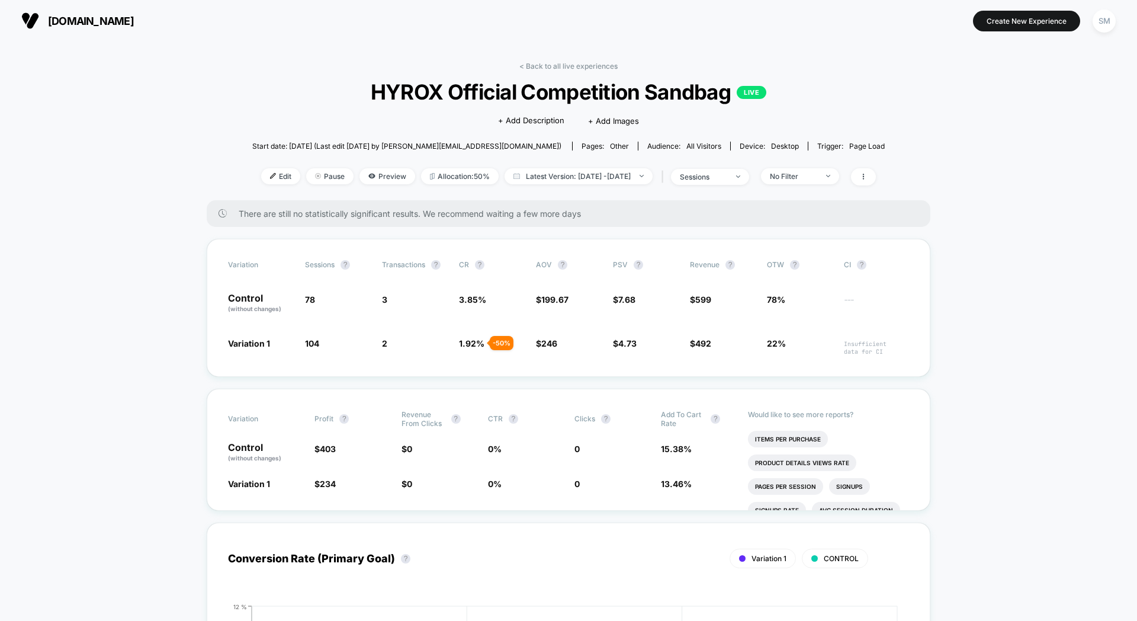
scroll to position [84, 0]
